Goal: Task Accomplishment & Management: Manage account settings

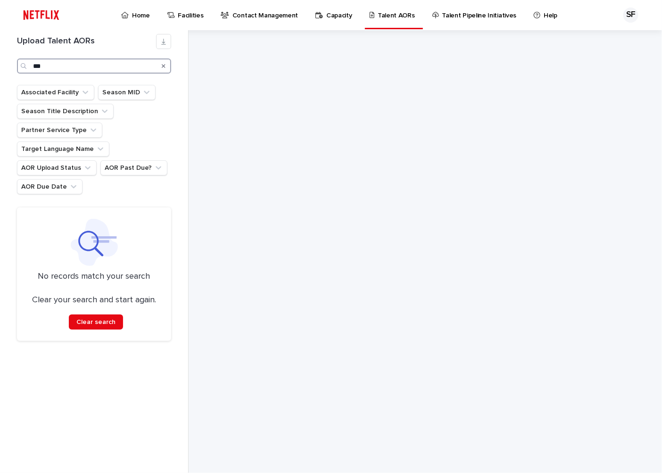
click at [54, 64] on input "***" at bounding box center [94, 65] width 154 height 15
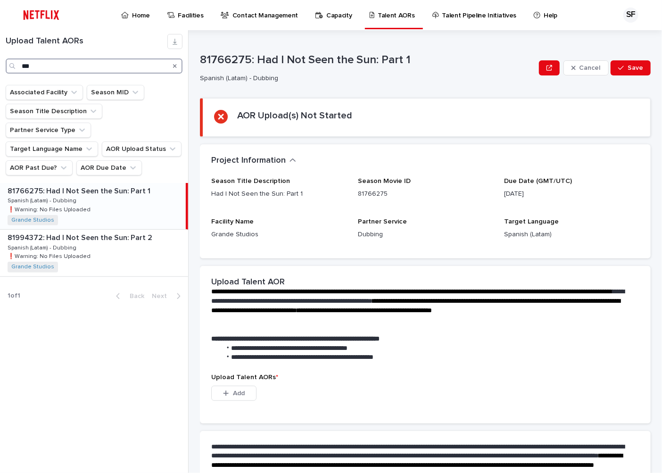
type input "***"
click at [134, 13] on p "Home" at bounding box center [141, 10] width 18 height 20
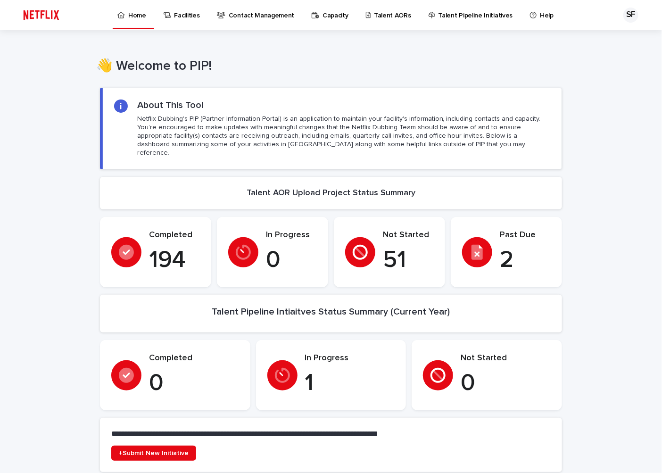
click at [385, 13] on p "Talent AORs" at bounding box center [392, 10] width 37 height 20
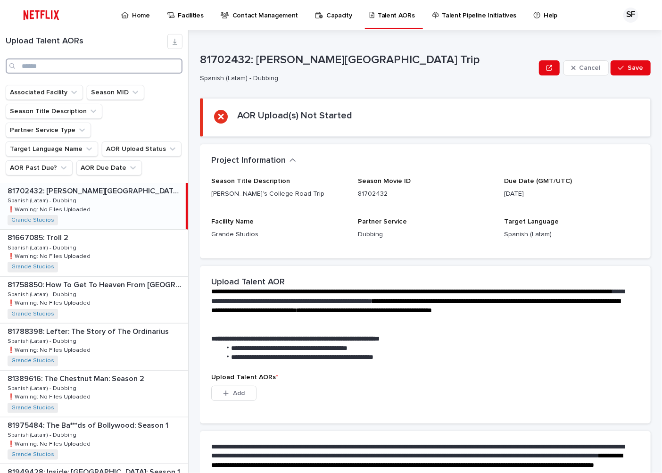
click at [36, 62] on input "Search" at bounding box center [94, 65] width 177 height 15
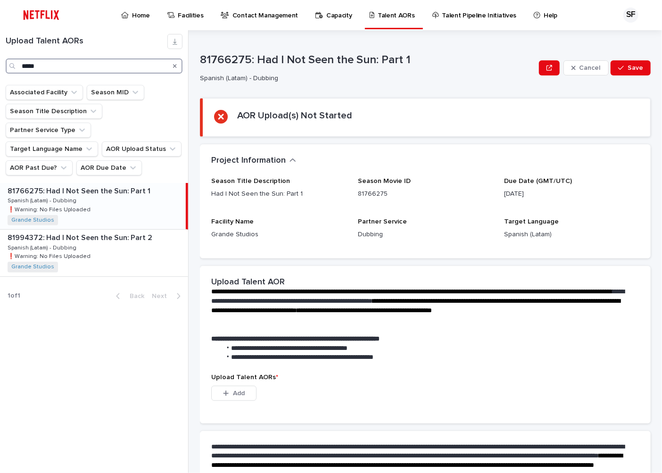
type input "*****"
click at [114, 188] on div "81766275: Had I Not Seen the Sun: Part 1 81766275: Had I Not Seen the Sun: Part…" at bounding box center [93, 206] width 186 height 46
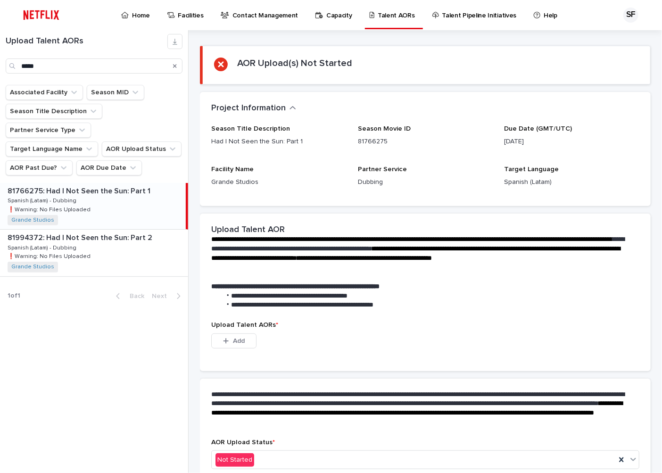
scroll to position [101, 0]
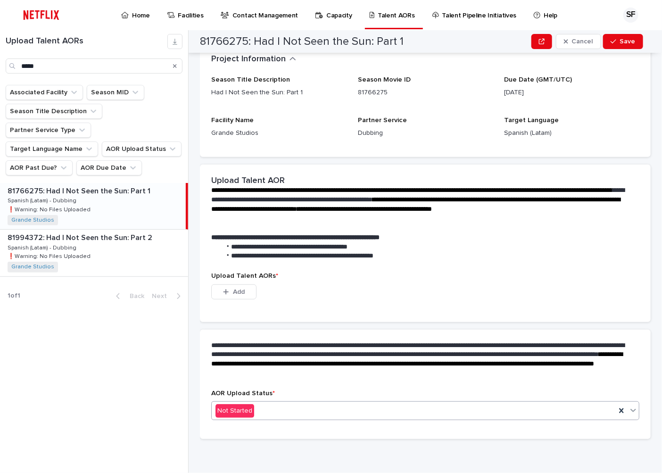
click at [301, 403] on div "Not Started" at bounding box center [414, 411] width 404 height 16
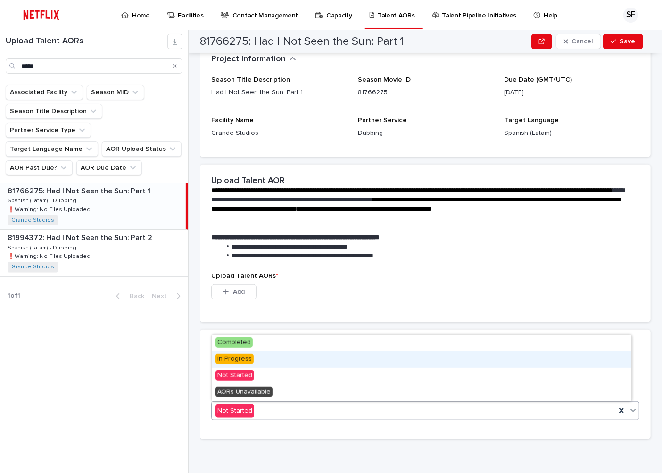
click at [275, 359] on div "In Progress" at bounding box center [422, 359] width 420 height 17
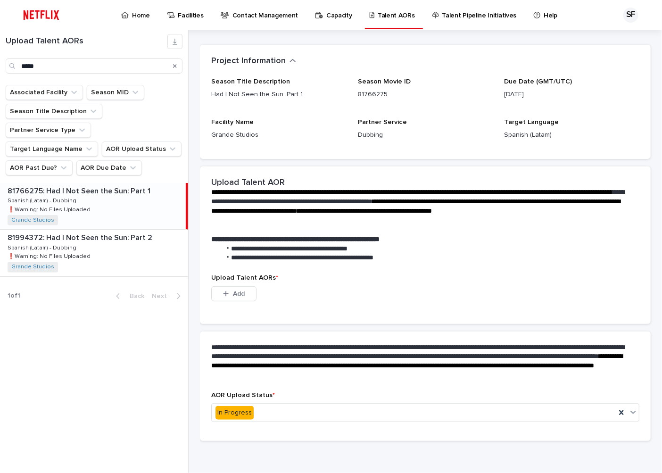
scroll to position [55, 0]
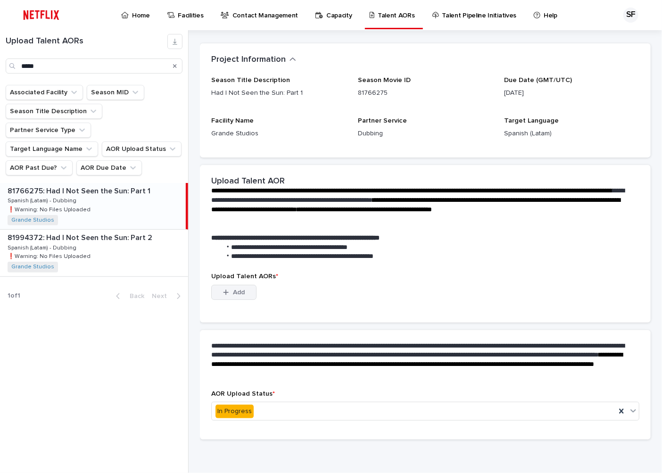
drag, startPoint x: 231, startPoint y: 291, endPoint x: 243, endPoint y: 290, distance: 12.3
click at [231, 291] on div "button" at bounding box center [227, 292] width 9 height 7
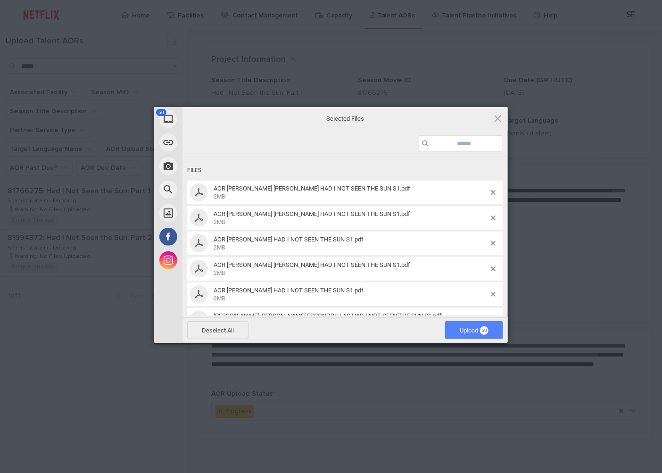
click at [468, 333] on span "Upload 50" at bounding box center [474, 330] width 29 height 7
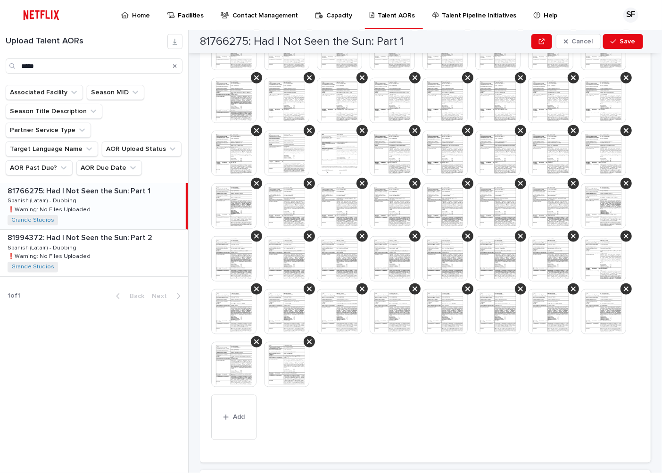
scroll to position [563, 0]
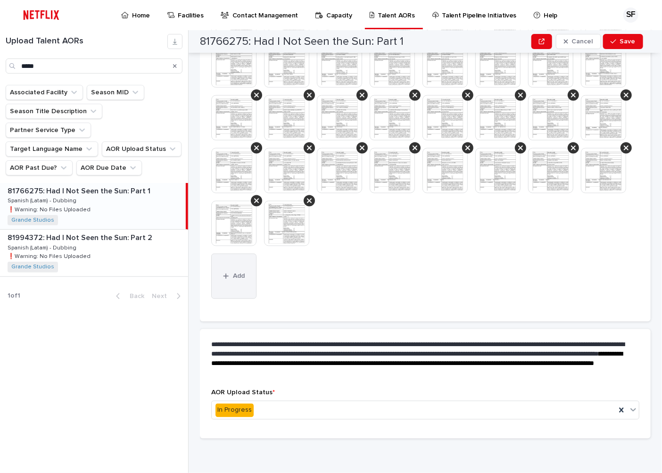
click at [230, 274] on div "button" at bounding box center [227, 276] width 9 height 7
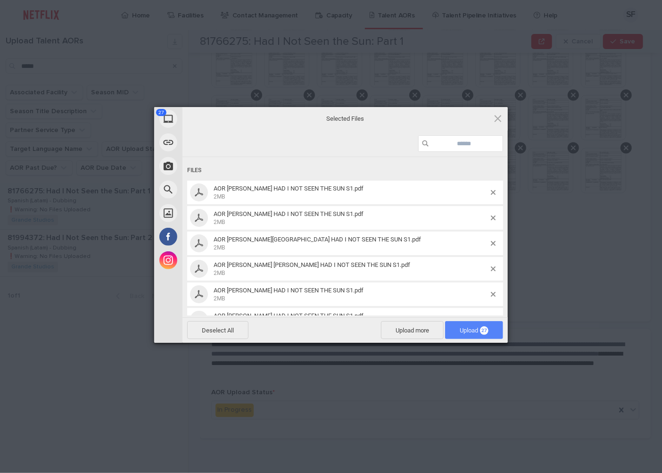
click at [472, 329] on span "Upload 27" at bounding box center [474, 330] width 29 height 7
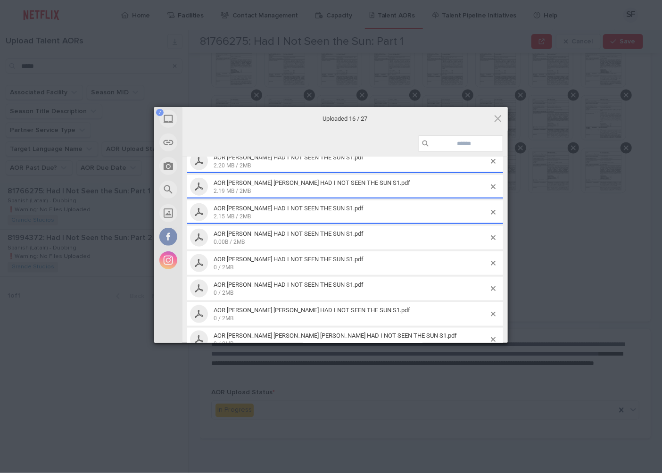
scroll to position [546, 0]
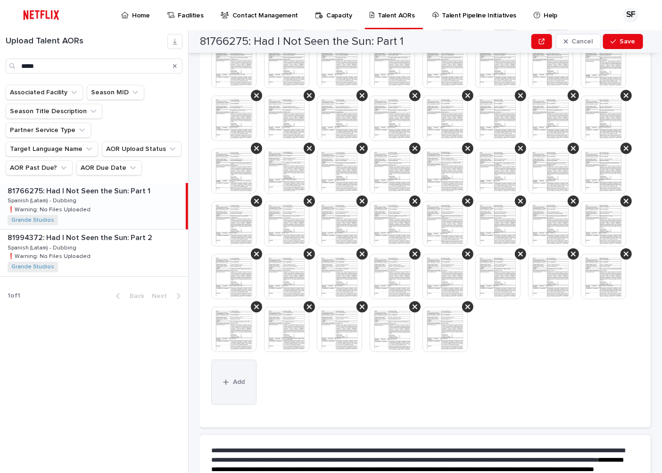
click at [240, 405] on button "Add" at bounding box center [233, 382] width 45 height 45
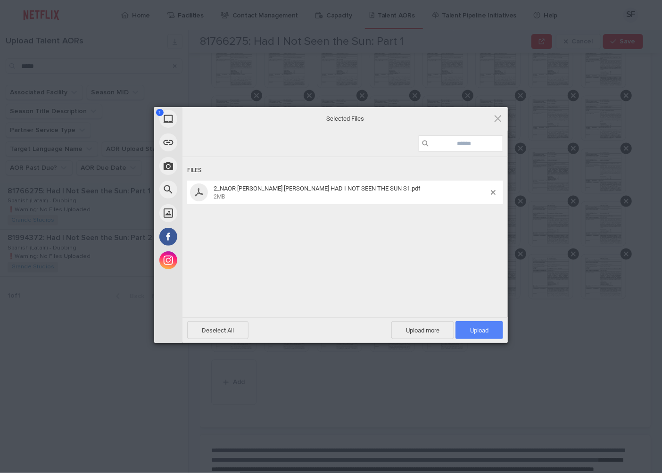
click at [480, 328] on span "Upload 1" at bounding box center [479, 330] width 18 height 7
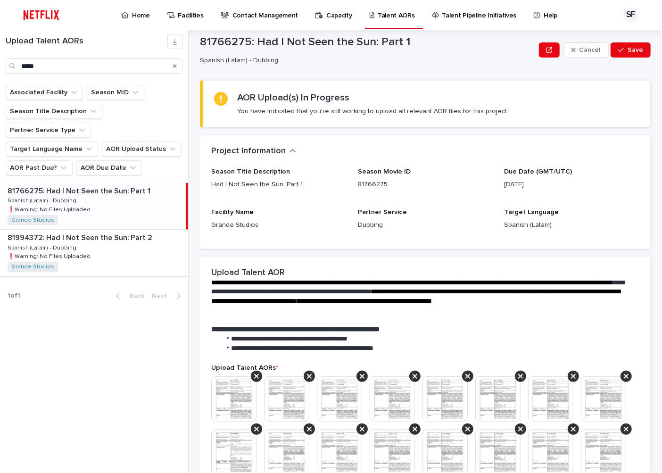
scroll to position [0, 0]
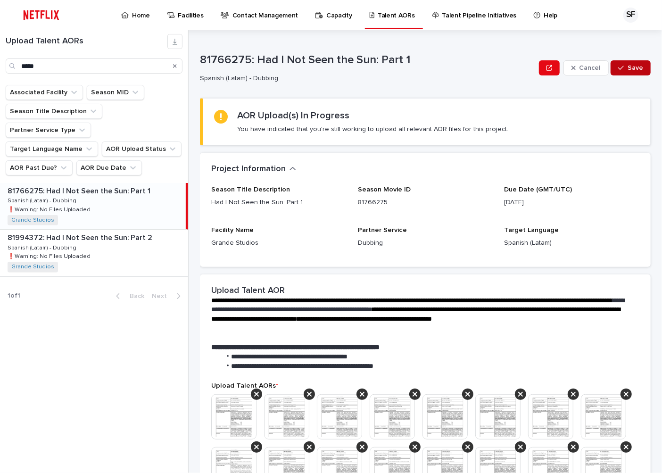
drag, startPoint x: 623, startPoint y: 68, endPoint x: 611, endPoint y: 71, distance: 12.6
click at [628, 68] on span "Save" at bounding box center [636, 68] width 16 height 7
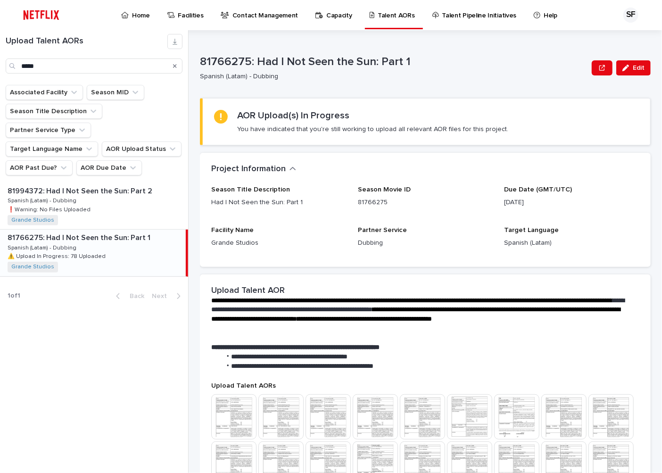
drag, startPoint x: 619, startPoint y: 69, endPoint x: 613, endPoint y: 78, distance: 10.9
click at [622, 69] on icon "button" at bounding box center [625, 68] width 7 height 7
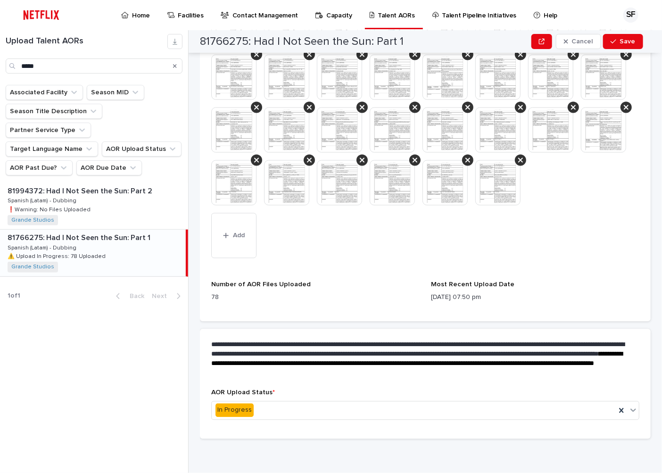
scroll to position [814, 0]
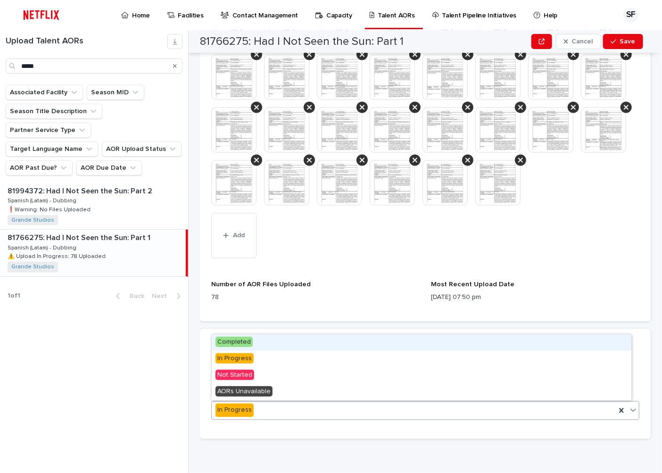
click at [275, 403] on div "In Progress" at bounding box center [414, 411] width 404 height 16
click at [272, 343] on div "Completed" at bounding box center [422, 342] width 420 height 17
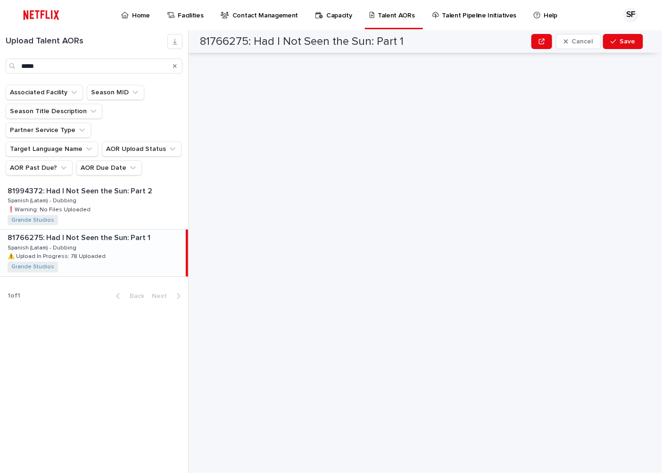
scroll to position [0, 0]
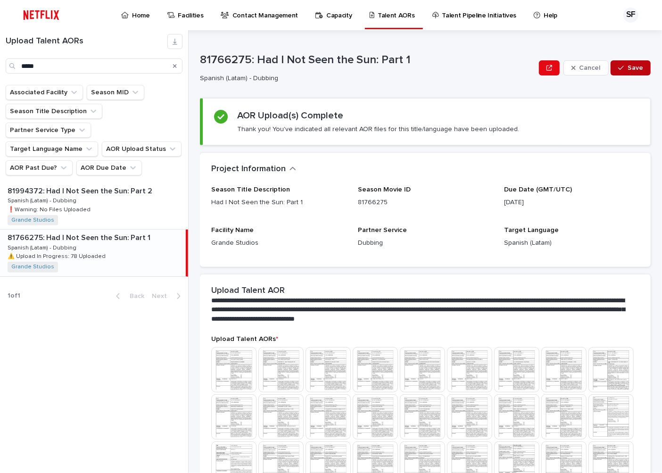
click at [633, 65] on span "Save" at bounding box center [636, 68] width 16 height 7
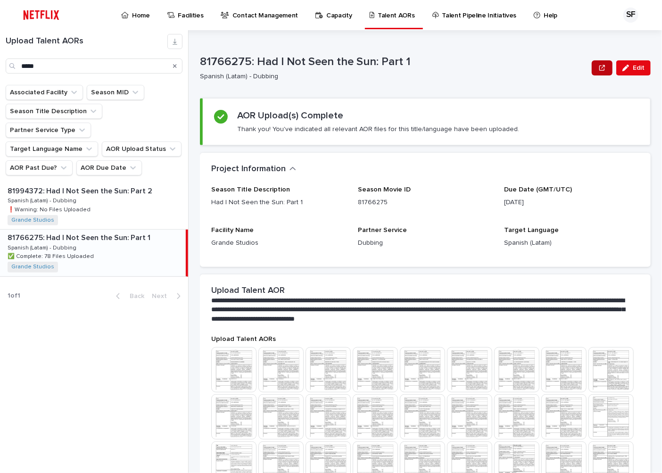
click at [599, 68] on icon "button" at bounding box center [602, 68] width 6 height 7
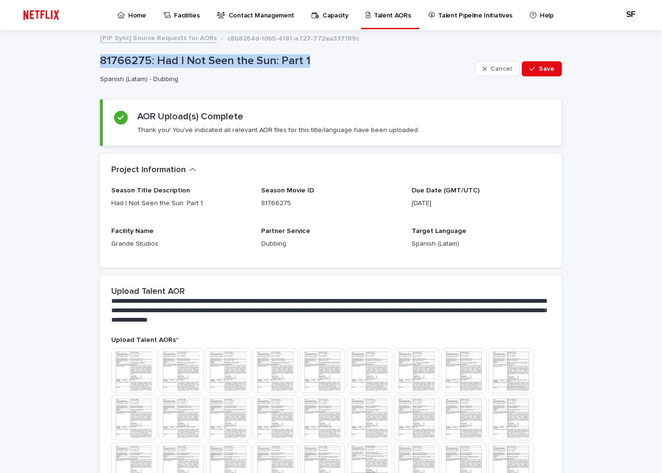
drag, startPoint x: 304, startPoint y: 58, endPoint x: 95, endPoint y: 60, distance: 208.9
click at [95, 60] on div "**********" at bounding box center [331, 472] width 472 height 882
copy p "81766275: Had I Not Seen the Sun: Part 1"
click at [542, 66] on span "Save" at bounding box center [547, 69] width 16 height 7
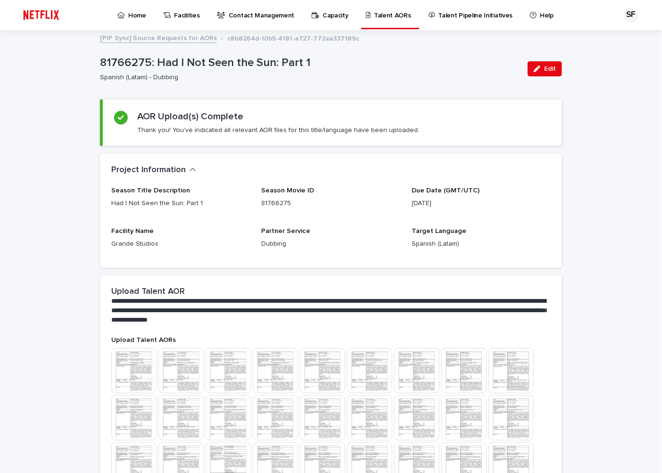
click at [594, 125] on div "**********" at bounding box center [331, 481] width 662 height 900
click at [132, 15] on p "Home" at bounding box center [137, 10] width 18 height 20
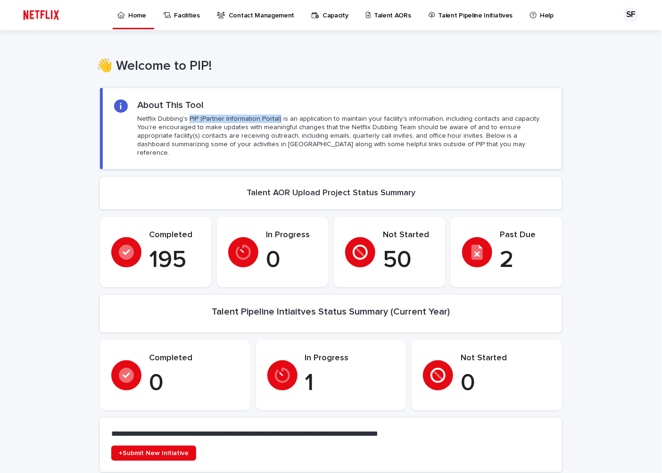
drag, startPoint x: 272, startPoint y: 117, endPoint x: 184, endPoint y: 118, distance: 87.7
click at [184, 118] on p "Netflix Dubbing's PIP (Partner Information Portal) is an application to maintai…" at bounding box center [343, 136] width 413 height 43
copy p "PIP (Partner Information Portal)"
